Goal: Task Accomplishment & Management: Manage account settings

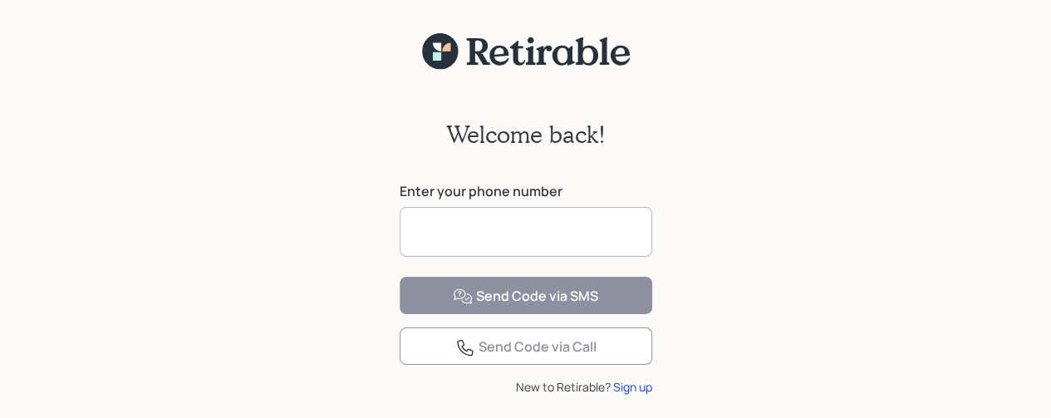
click at [498, 229] on input at bounding box center [526, 232] width 253 height 50
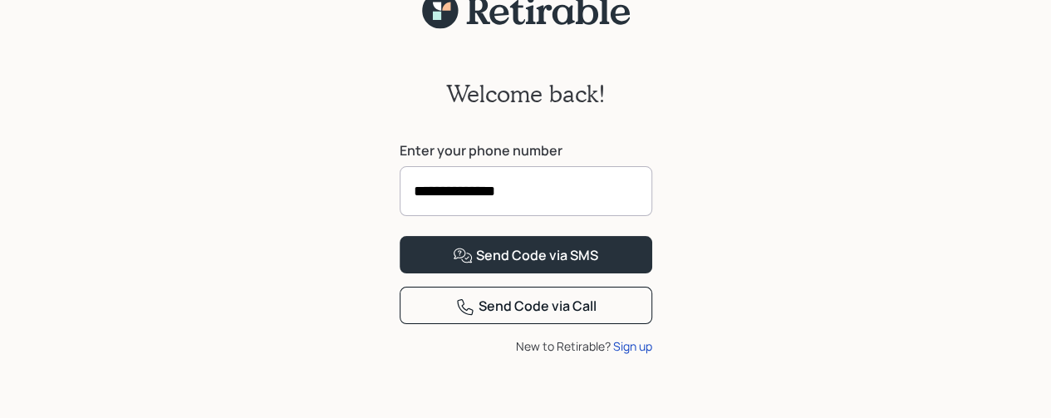
scroll to position [110, 0]
type input "**********"
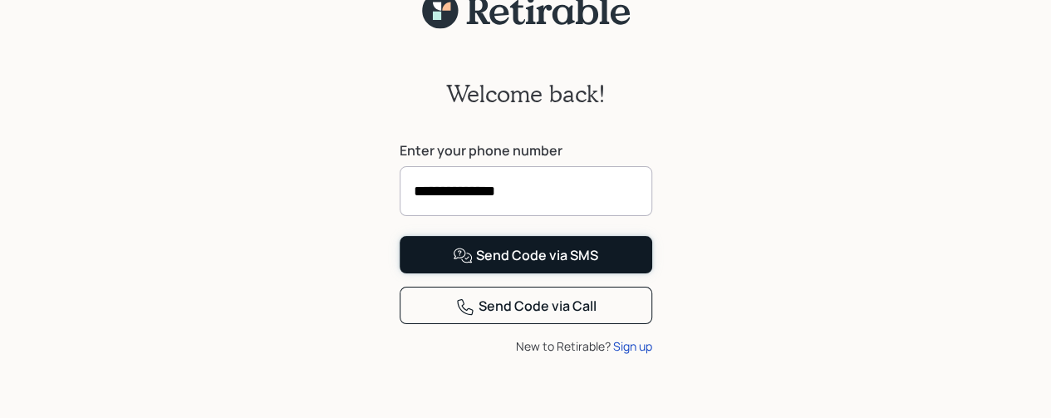
click at [593, 269] on button "Send Code via SMS" at bounding box center [526, 254] width 253 height 37
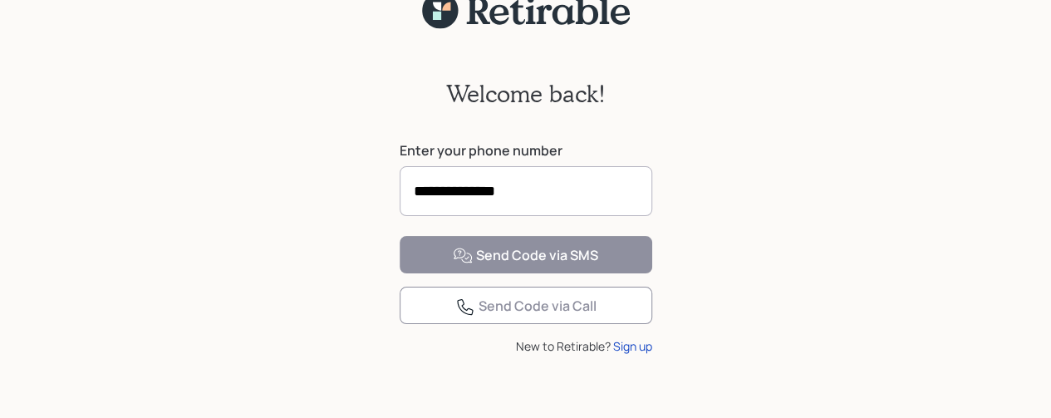
scroll to position [91, 0]
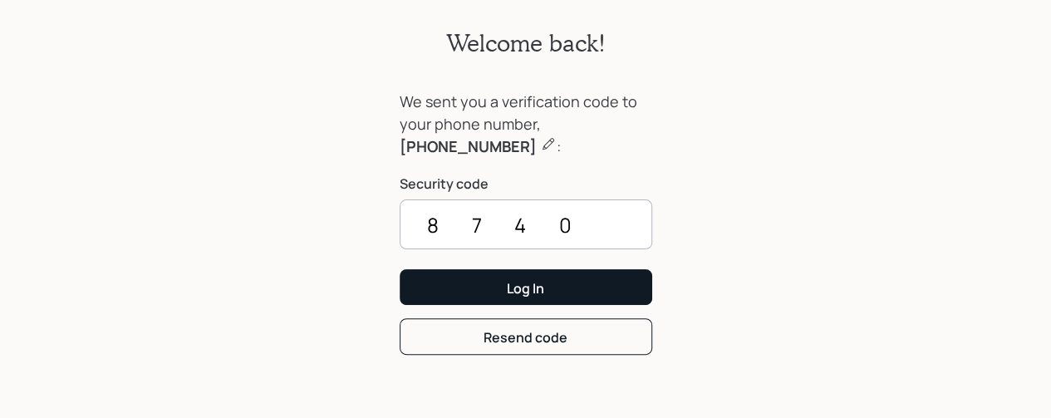
type input "8740"
click at [580, 296] on button "Log In" at bounding box center [526, 287] width 253 height 36
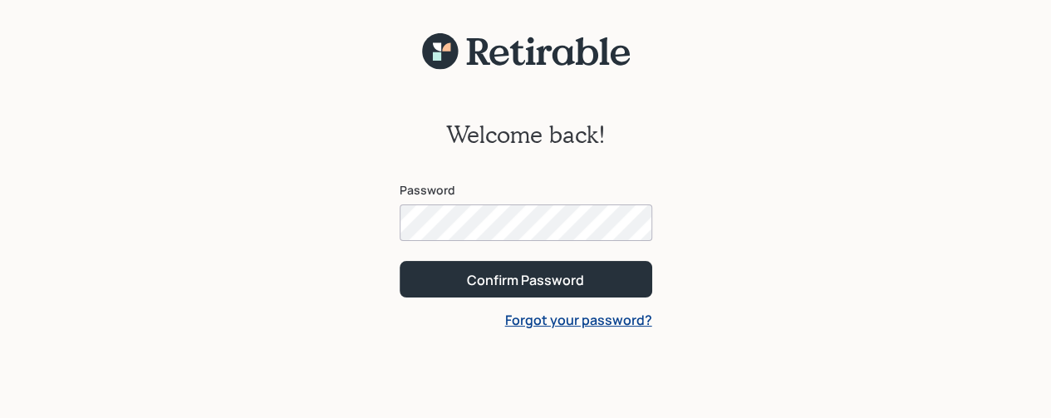
click at [568, 286] on div "Confirm Password" at bounding box center [525, 280] width 117 height 18
